Goal: Find specific page/section: Find specific page/section

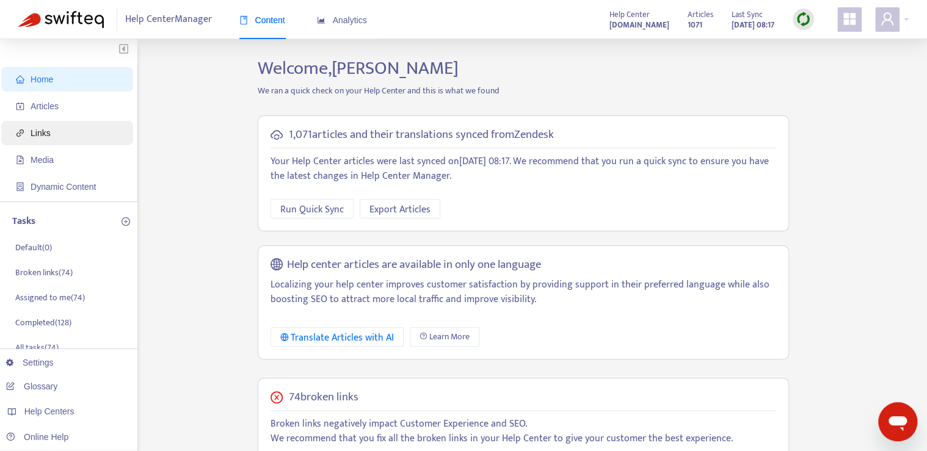
click at [43, 133] on span "Links" at bounding box center [41, 133] width 20 height 10
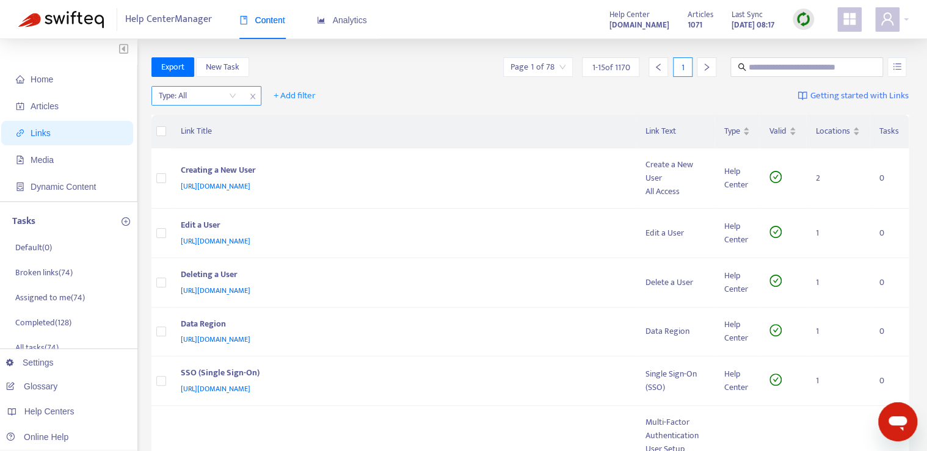
click at [189, 104] on input "search" at bounding box center [198, 96] width 78 height 18
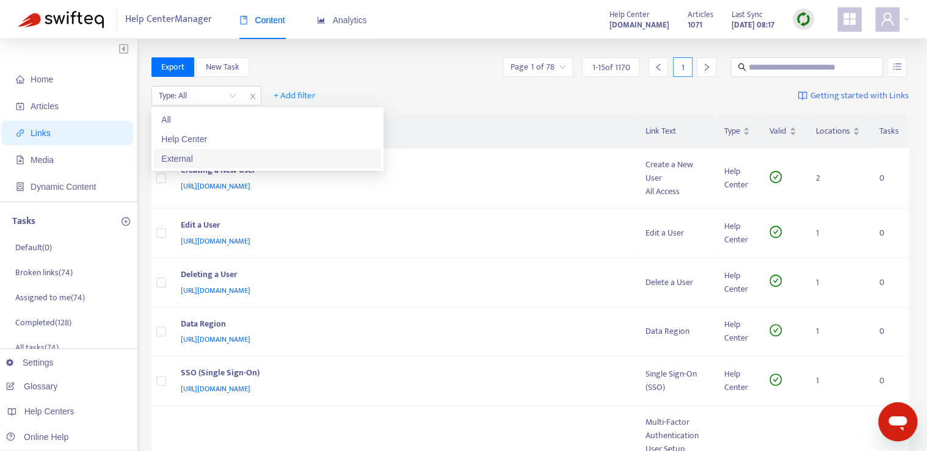
click at [197, 156] on div "External" at bounding box center [267, 158] width 212 height 13
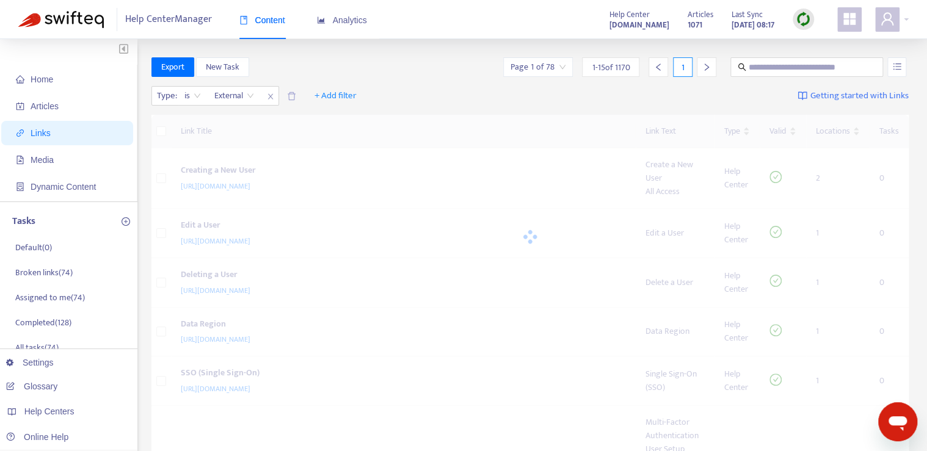
click at [447, 71] on div "Export New Task Page 1 of 78 1 - 15 of 1170 1" at bounding box center [530, 67] width 758 height 20
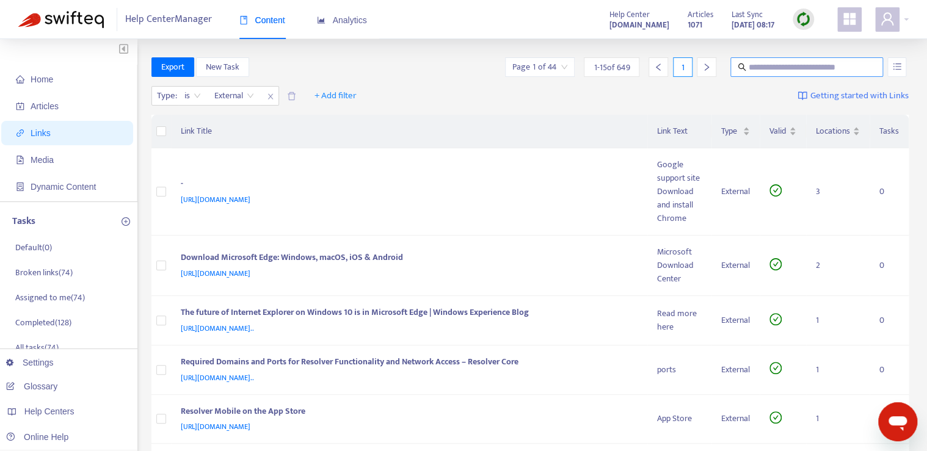
click at [799, 63] on input "text" at bounding box center [806, 66] width 117 height 13
type input "**********"
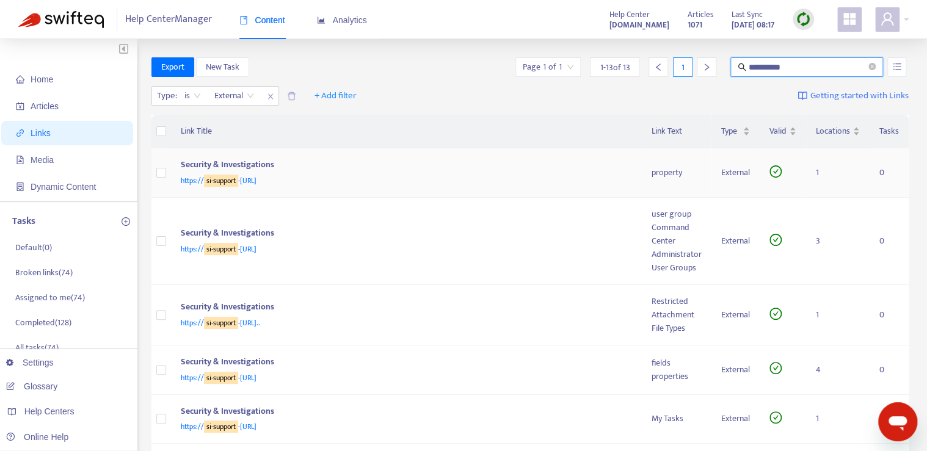
click at [535, 171] on div "Security & Investigations" at bounding box center [404, 166] width 447 height 16
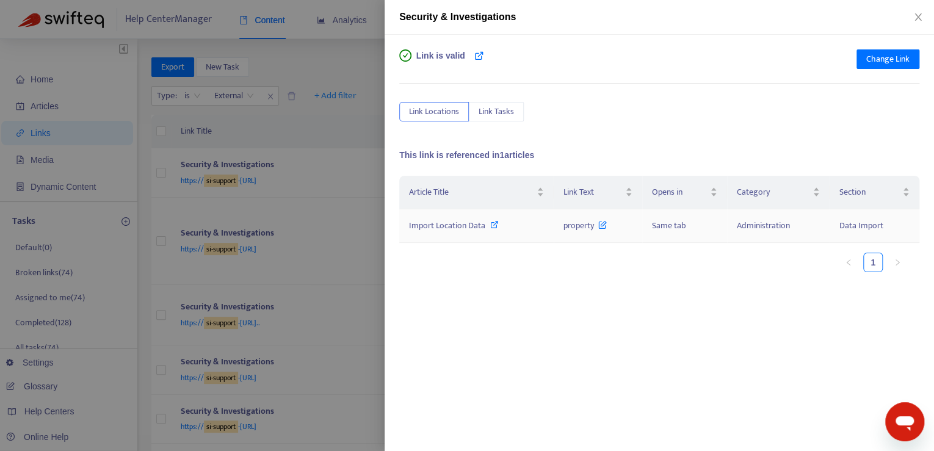
click at [497, 225] on icon at bounding box center [494, 224] width 9 height 9
click at [921, 15] on icon "close" at bounding box center [918, 17] width 10 height 10
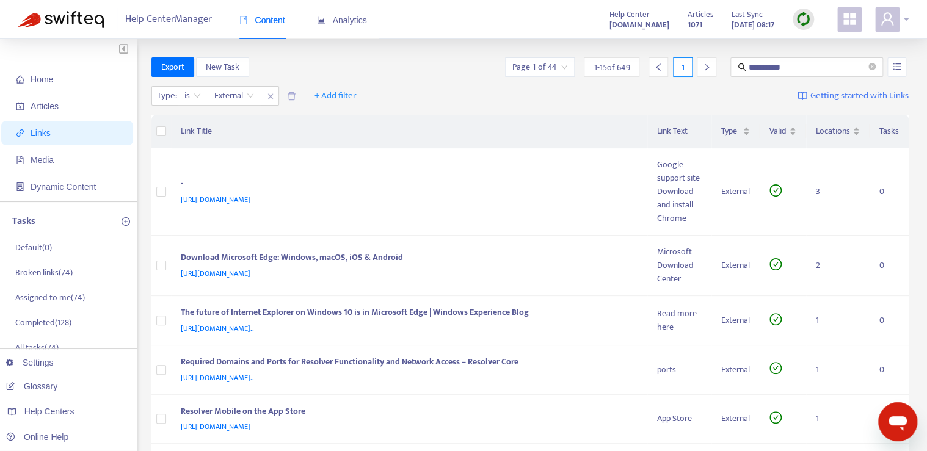
click at [893, 20] on icon "user" at bounding box center [887, 19] width 15 height 15
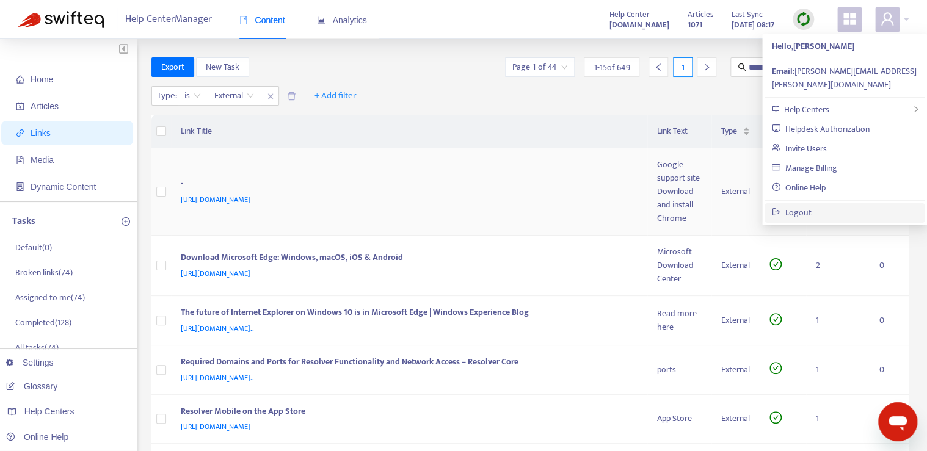
drag, startPoint x: 802, startPoint y: 200, endPoint x: 783, endPoint y: 197, distance: 19.2
click at [802, 206] on link "Logout" at bounding box center [792, 213] width 40 height 14
